Goal: Task Accomplishment & Management: Use online tool/utility

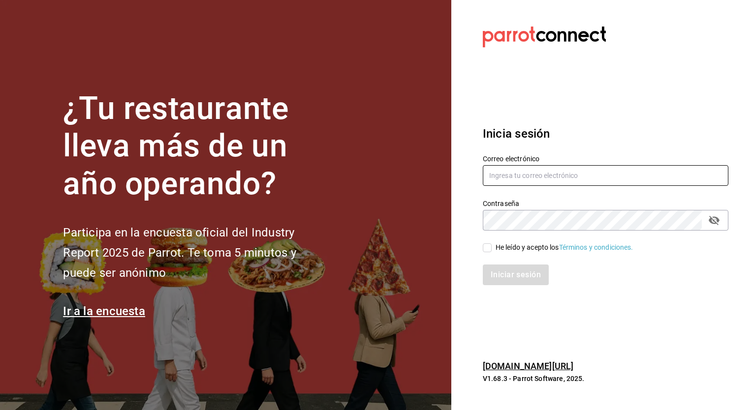
type input "[PERSON_NAME][EMAIL_ADDRESS][PERSON_NAME][DOMAIN_NAME]"
click at [483, 252] on label "He leído y acepto los Términos y condiciones." at bounding box center [558, 248] width 151 height 10
click at [483, 252] on input "He leído y acepto los Términos y condiciones." at bounding box center [487, 248] width 9 height 9
checkbox input "true"
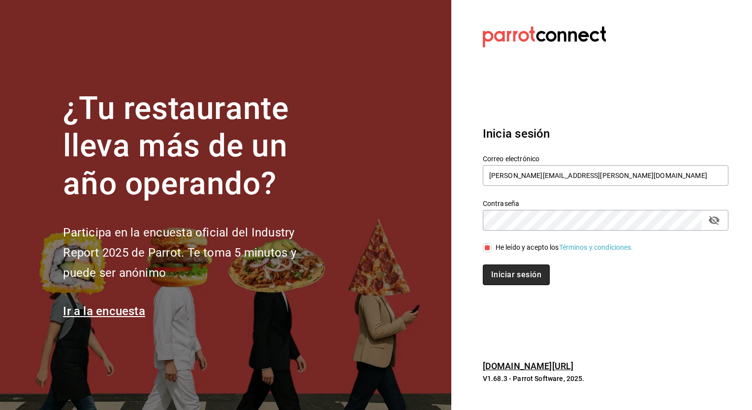
click at [513, 277] on button "Iniciar sesión" at bounding box center [516, 275] width 67 height 21
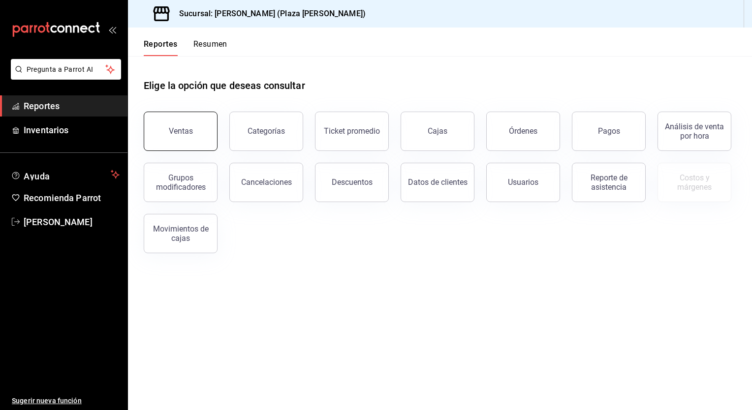
click at [185, 137] on button "Ventas" at bounding box center [181, 131] width 74 height 39
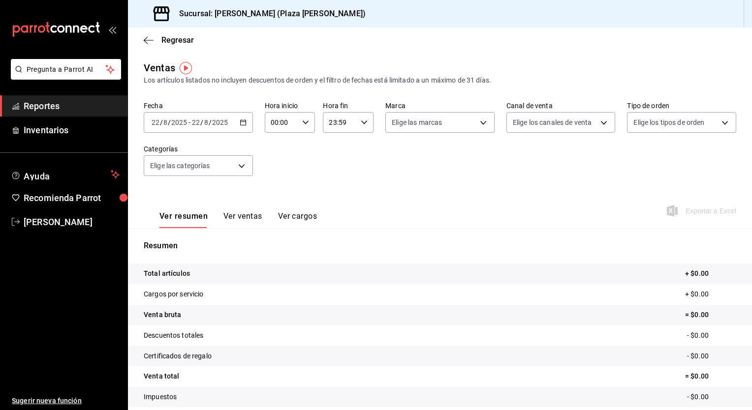
click at [240, 124] on \(Stroke\) "button" at bounding box center [243, 122] width 6 height 5
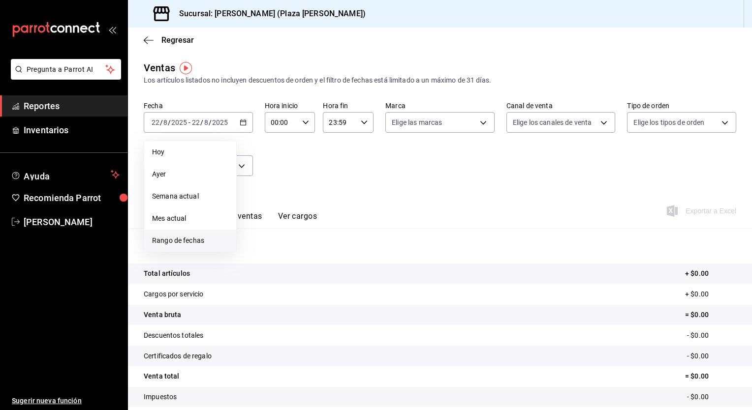
click at [197, 235] on li "Rango de fechas" at bounding box center [190, 241] width 92 height 22
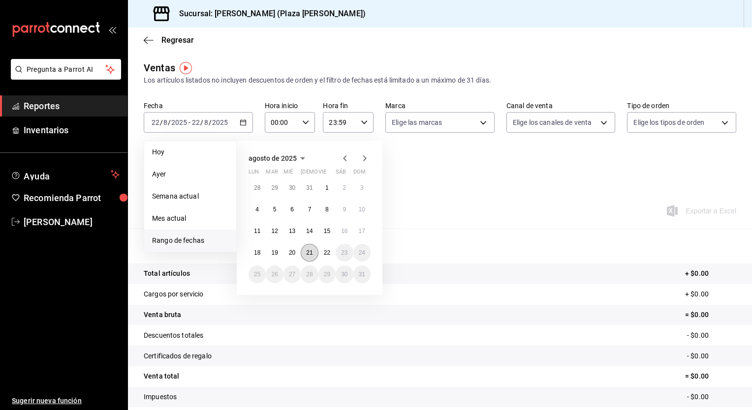
click at [309, 253] on abbr "21" at bounding box center [309, 252] width 6 height 7
click at [320, 253] on button "22" at bounding box center [326, 253] width 17 height 18
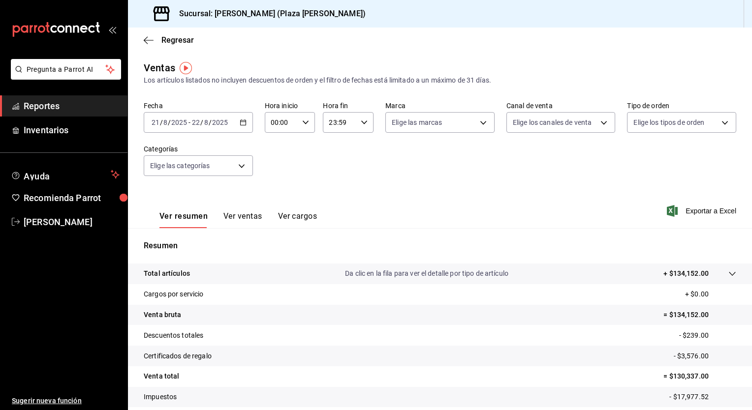
click at [306, 126] on div "00:00 Hora inicio" at bounding box center [290, 122] width 51 height 21
click at [279, 170] on span "05" at bounding box center [275, 167] width 9 height 8
type input "05:00"
click at [360, 124] on div at bounding box center [376, 205] width 752 height 410
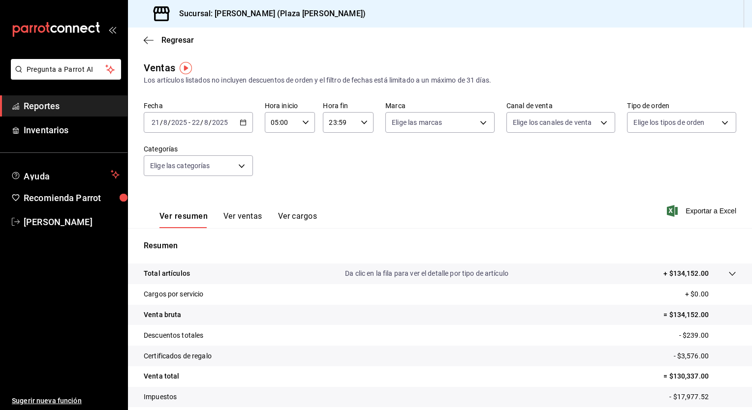
click at [361, 124] on icon "button" at bounding box center [364, 122] width 7 height 7
click at [338, 192] on button "04" at bounding box center [333, 188] width 21 height 20
type input "04:59"
click at [589, 212] on div at bounding box center [376, 205] width 752 height 410
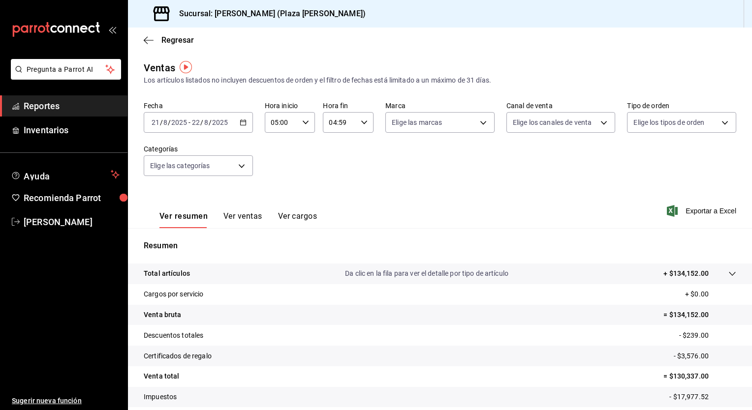
scroll to position [61, 0]
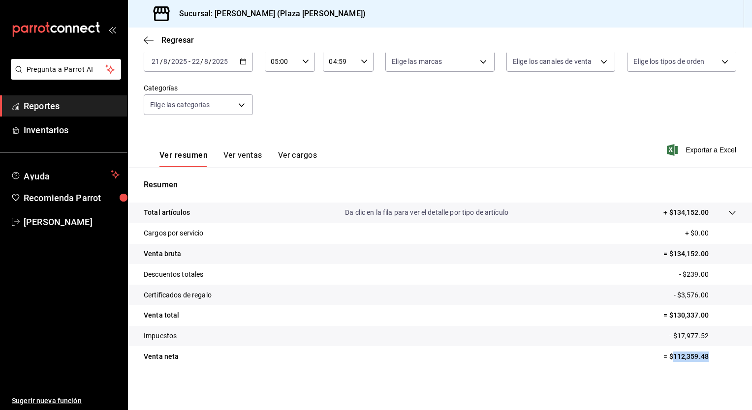
drag, startPoint x: 664, startPoint y: 357, endPoint x: 701, endPoint y: 357, distance: 36.4
click at [701, 357] on p "= $112,359.48" at bounding box center [699, 357] width 73 height 10
drag, startPoint x: 701, startPoint y: 357, endPoint x: 694, endPoint y: 358, distance: 6.5
copy p "112,359.48"
click at [707, 150] on span "Exportar a Excel" at bounding box center [702, 150] width 67 height 12
